Goal: Task Accomplishment & Management: Complete application form

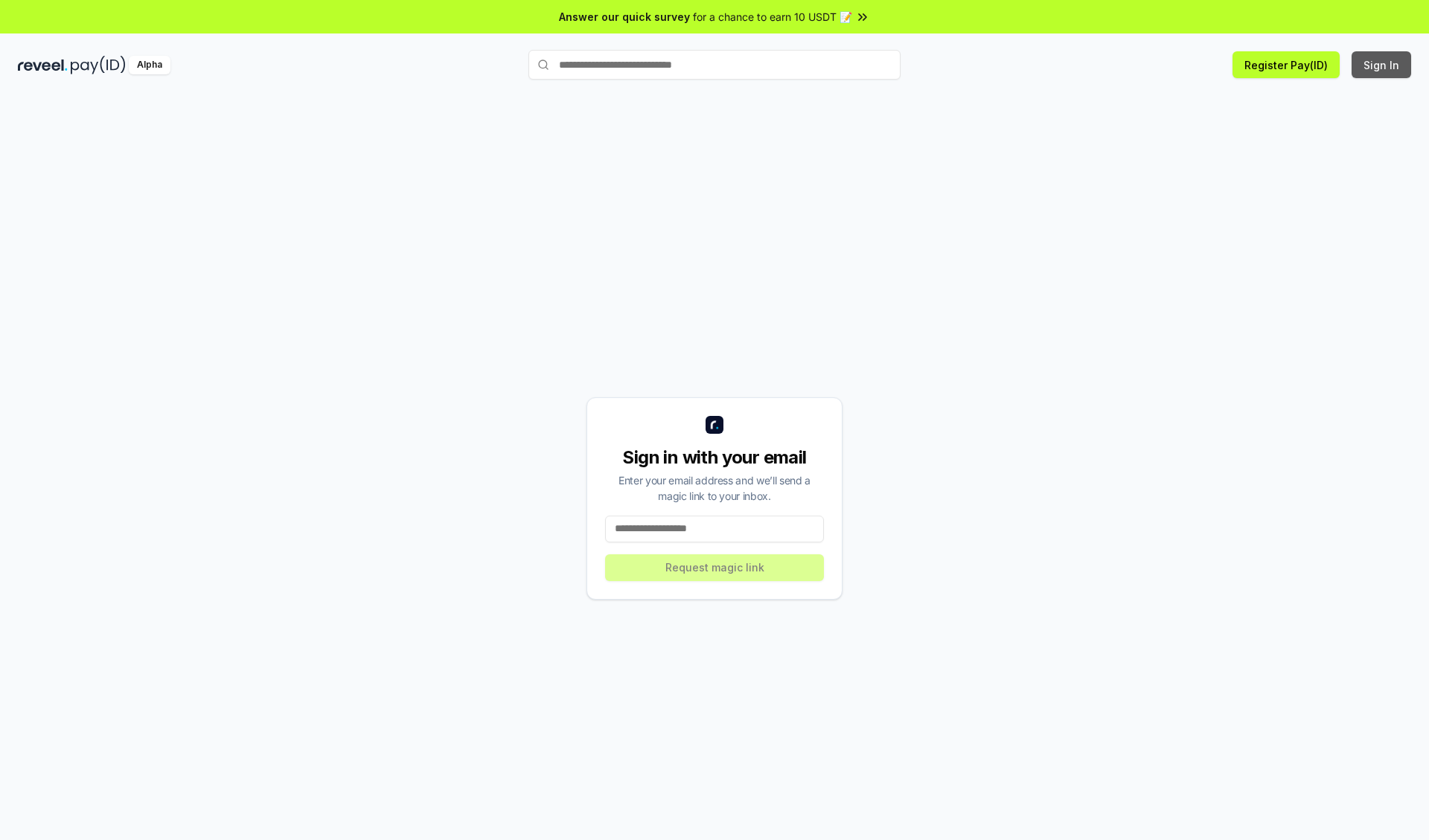
click at [1382, 64] on button "Sign In" at bounding box center [1381, 64] width 60 height 26
type input "**********"
click at [714, 567] on button "Request magic link" at bounding box center [714, 568] width 219 height 26
